Goal: Entertainment & Leisure: Consume media (video, audio)

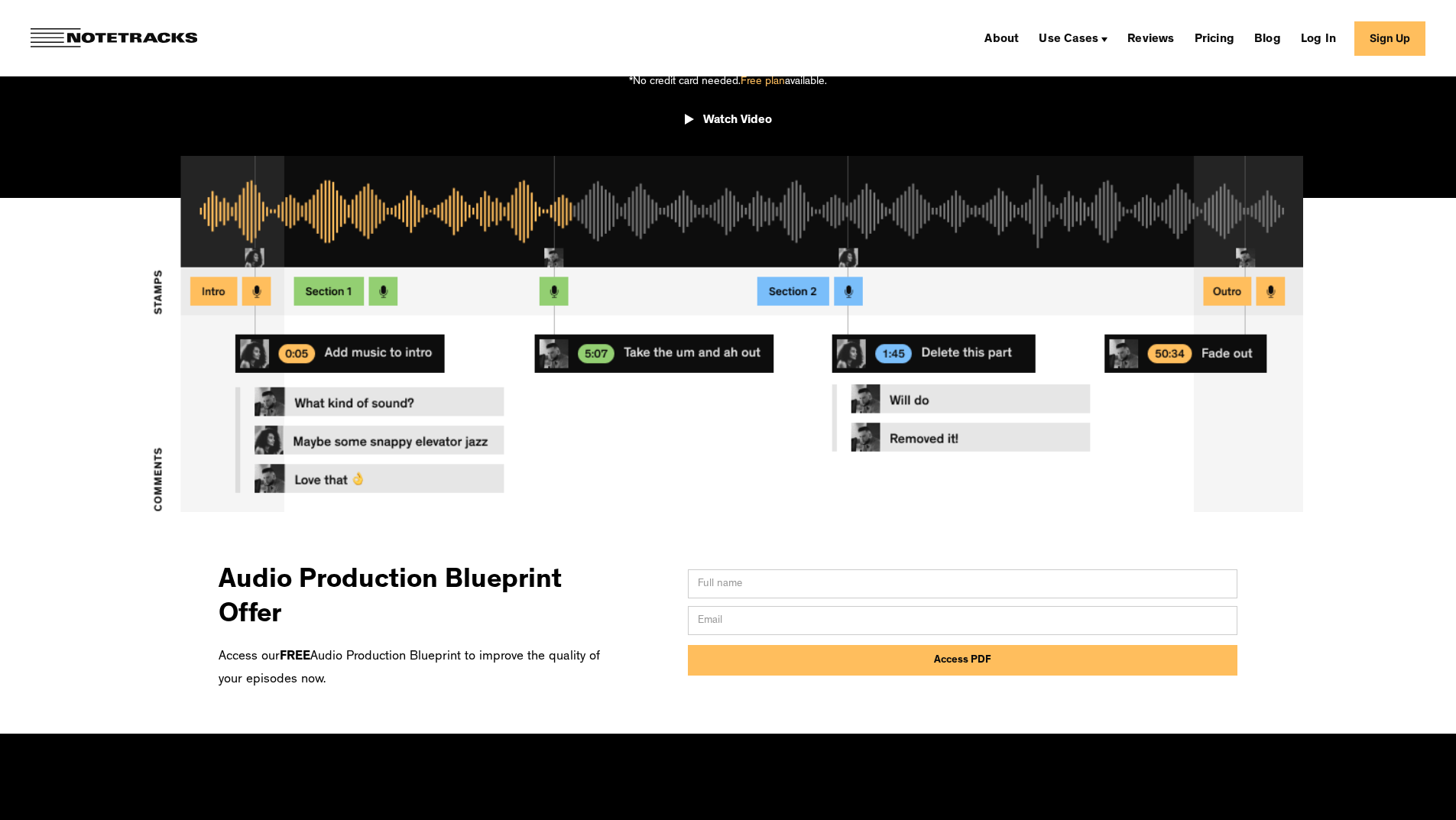
scroll to position [407, 0]
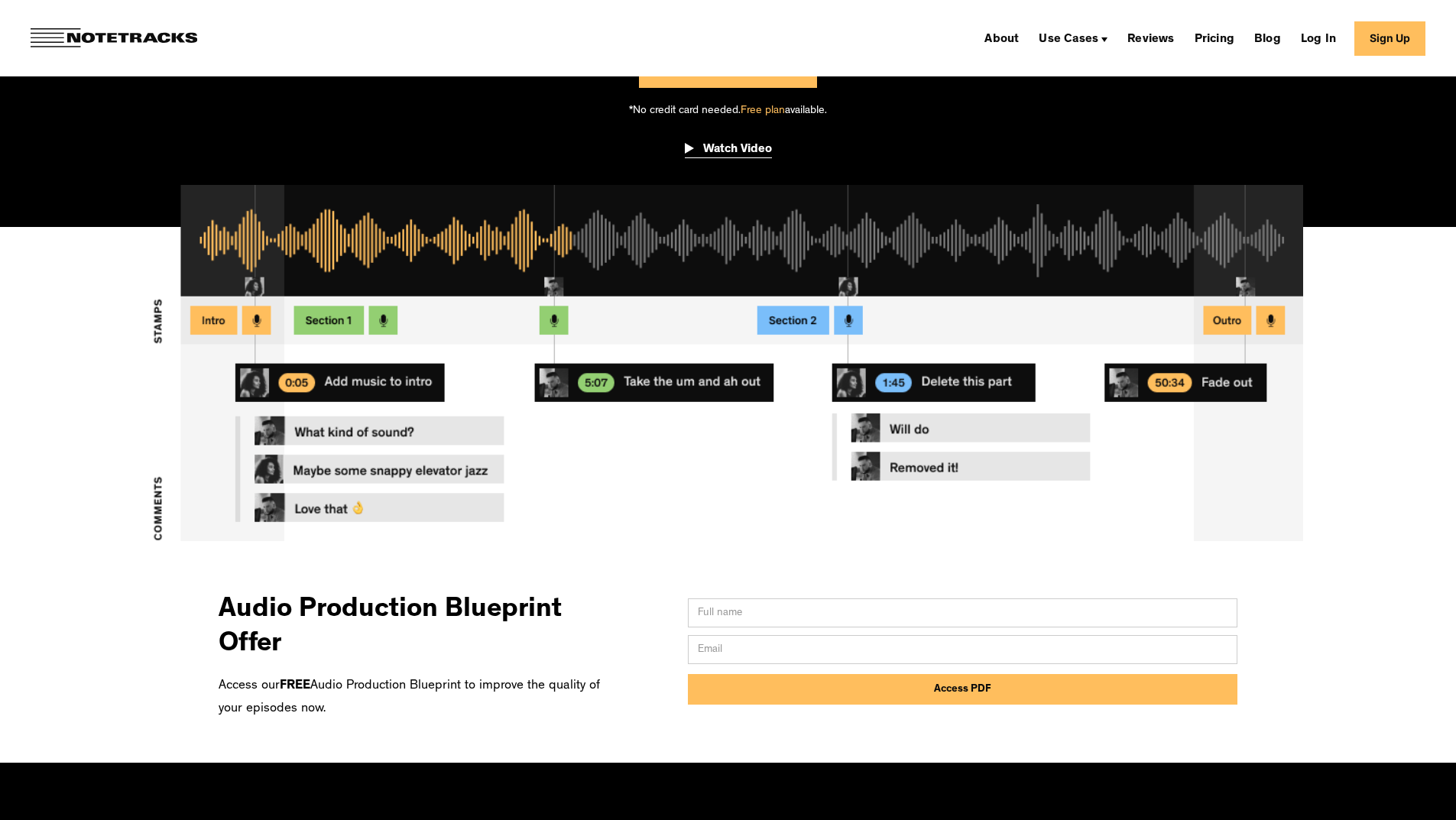
click at [722, 155] on div "Watch Video" at bounding box center [737, 150] width 68 height 15
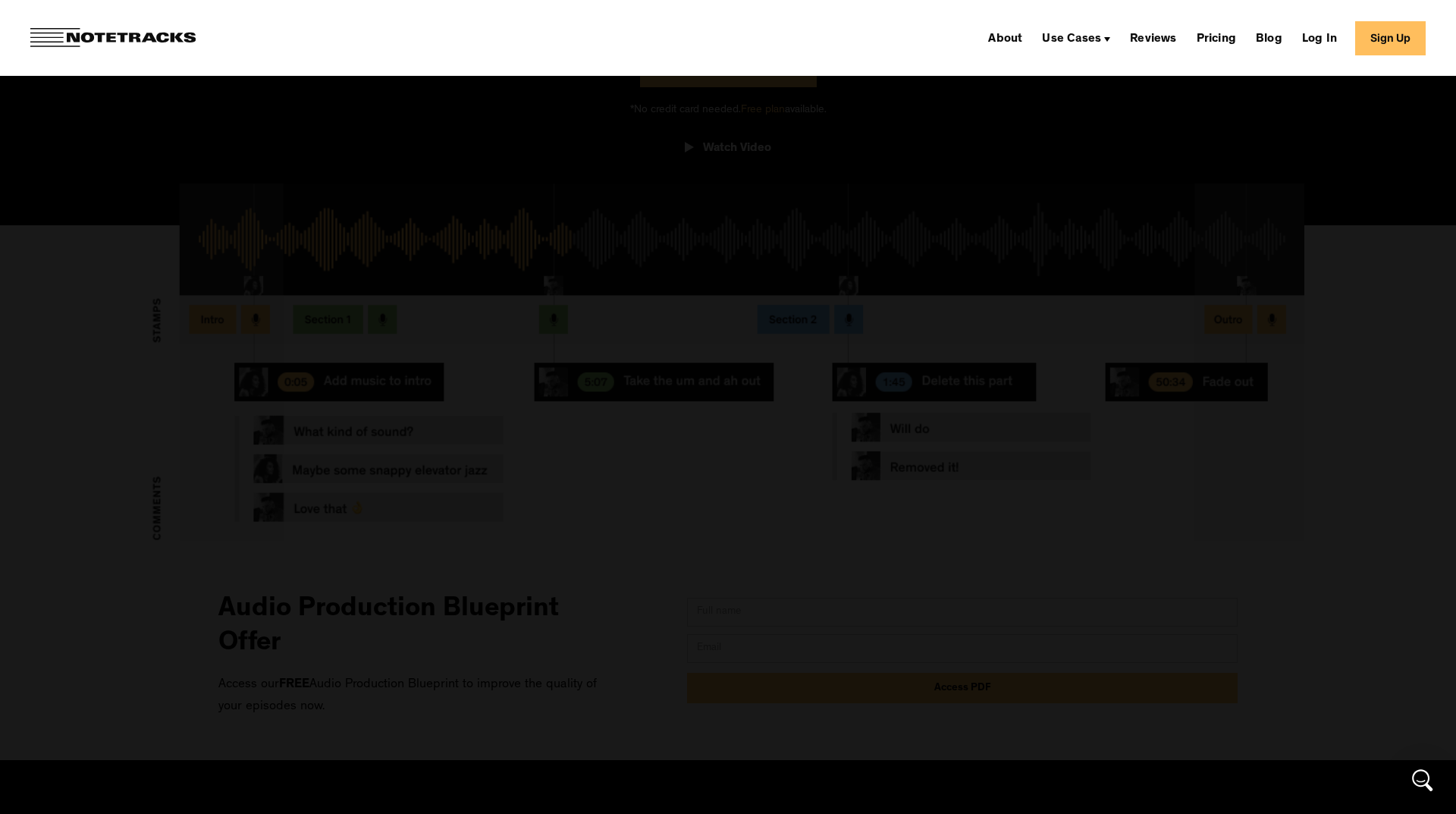
click at [1249, 496] on div at bounding box center [728, 407] width 1456 height 782
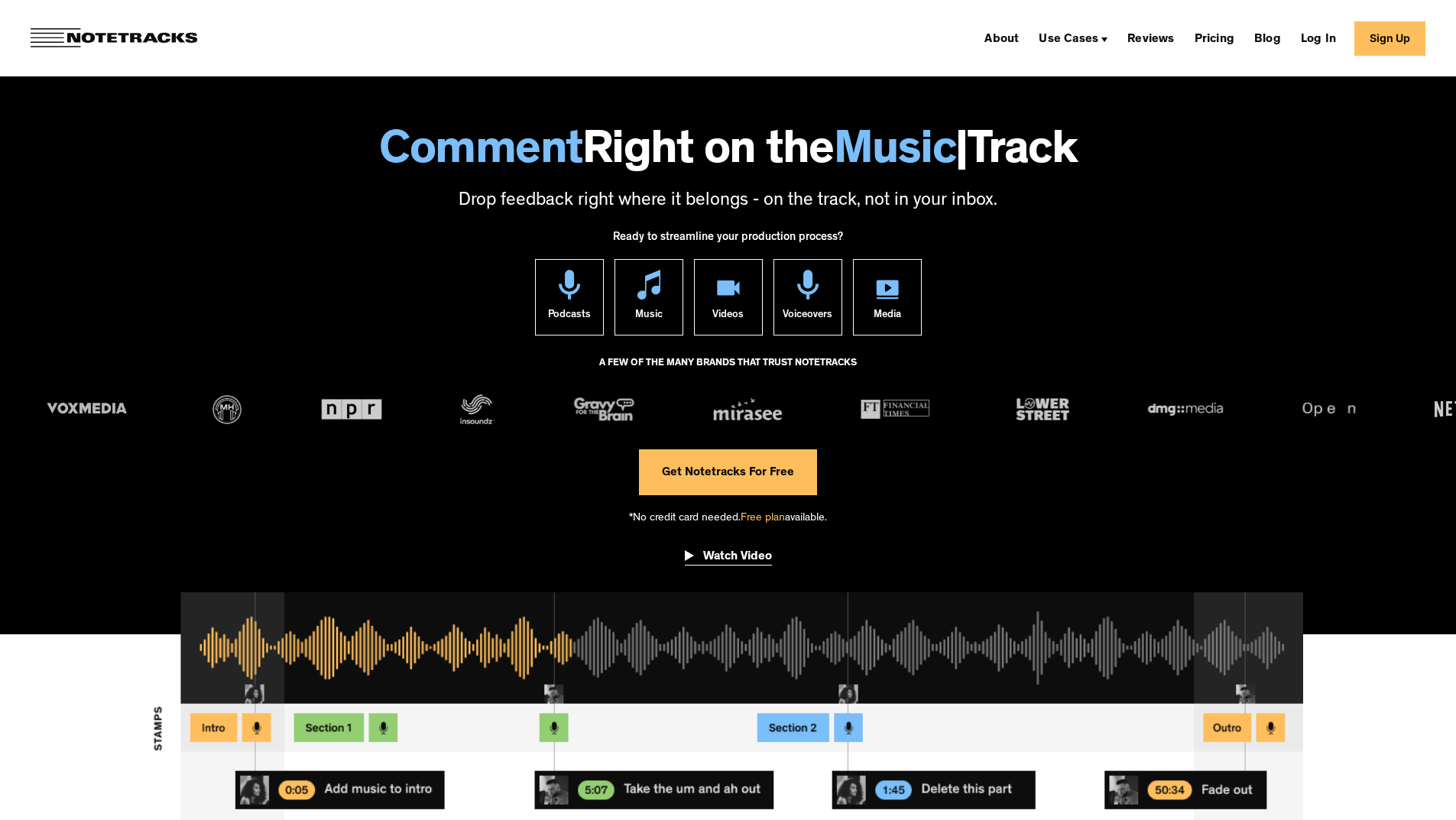
click at [705, 550] on div "Watch Video" at bounding box center [737, 557] width 68 height 15
